Goal: Find specific page/section: Find specific page/section

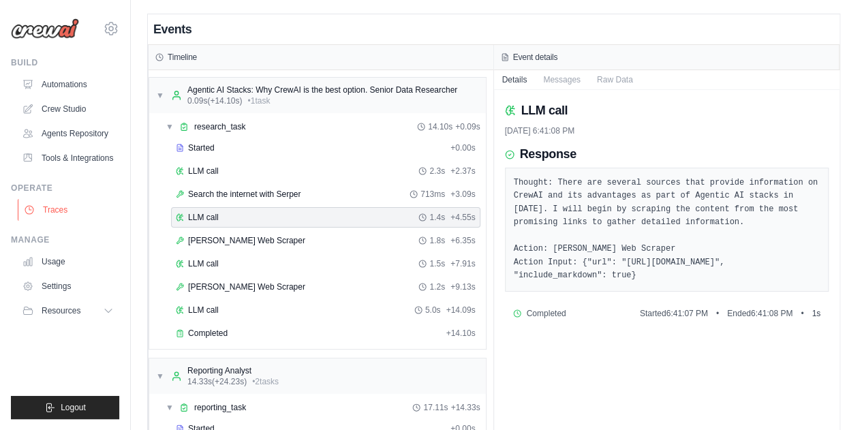
click at [61, 211] on link "Traces" at bounding box center [69, 210] width 103 height 22
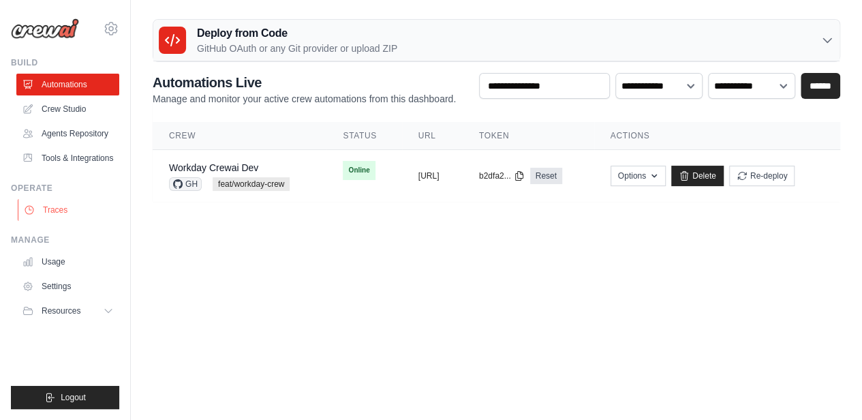
click at [61, 217] on link "Traces" at bounding box center [69, 210] width 103 height 22
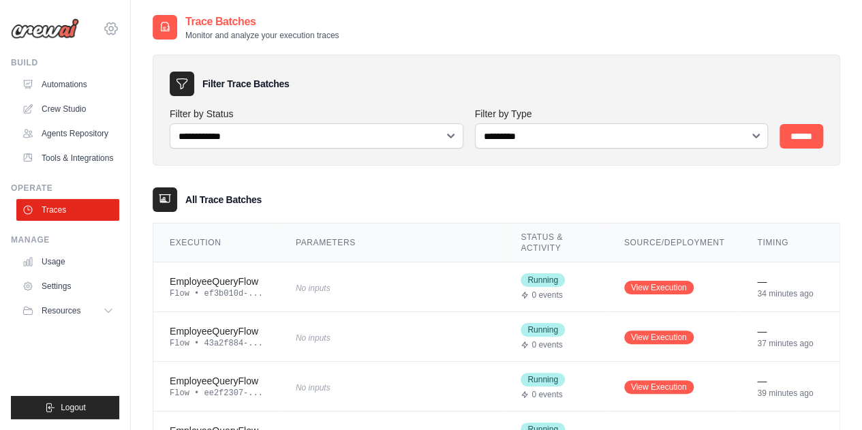
click at [112, 30] on icon at bounding box center [111, 29] width 4 height 4
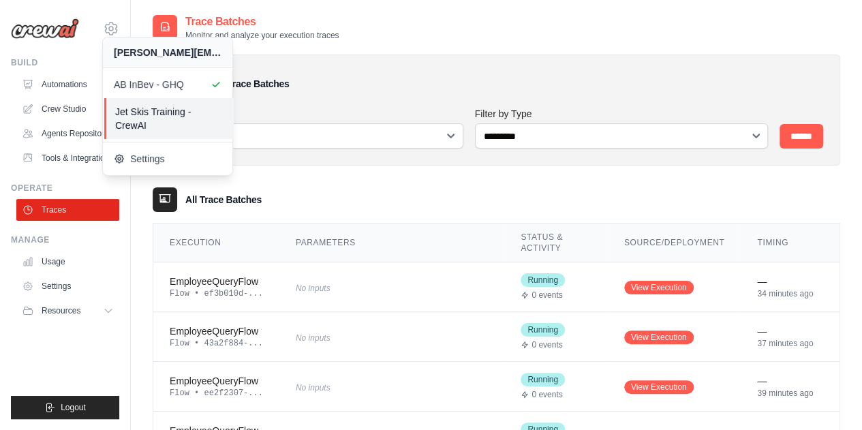
click at [138, 114] on span "Jet Skis Training - CrewAI" at bounding box center [169, 118] width 108 height 27
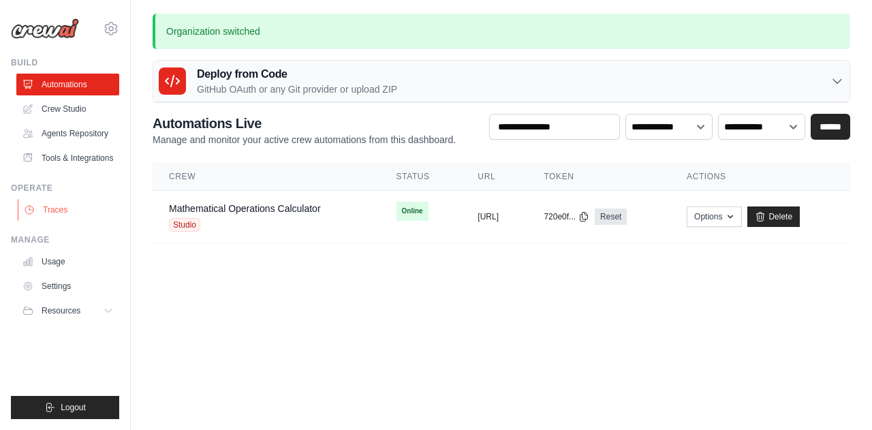
click at [61, 219] on link "Traces" at bounding box center [69, 210] width 103 height 22
